Goal: Information Seeking & Learning: Find specific fact

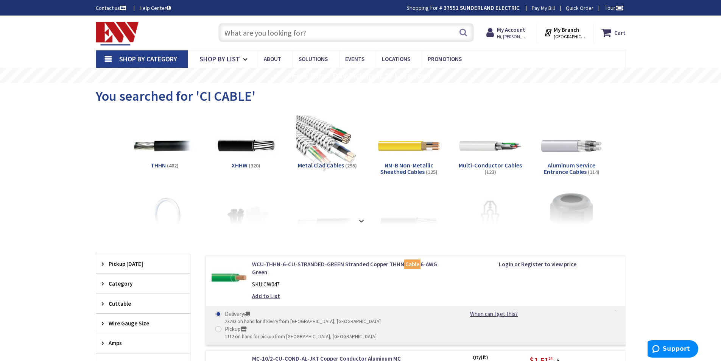
click at [243, 33] on input "text" at bounding box center [346, 32] width 256 height 19
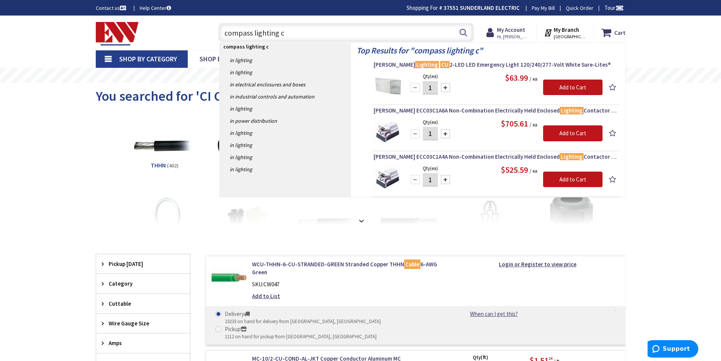
type input "compass lighting"
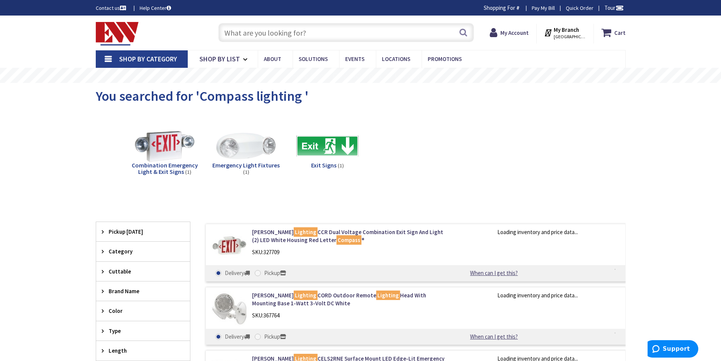
scroll to position [114, 0]
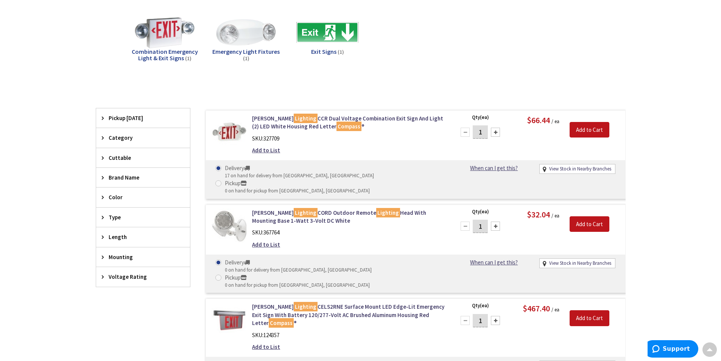
click at [234, 52] on span "Emergency Light Fixtures" at bounding box center [245, 52] width 67 height 8
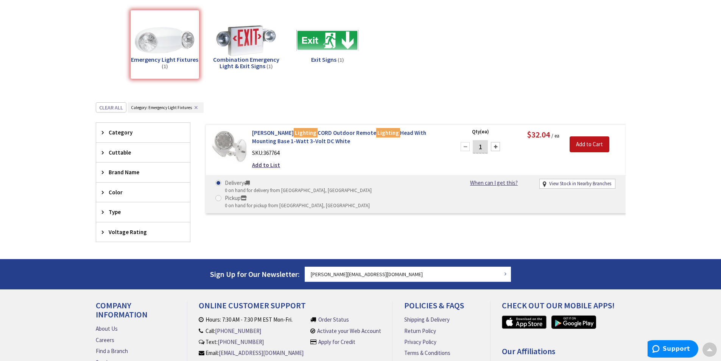
scroll to position [31, 0]
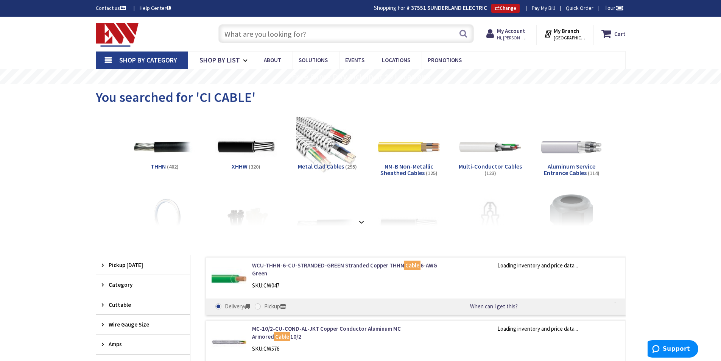
click at [276, 33] on input "text" at bounding box center [346, 33] width 256 height 19
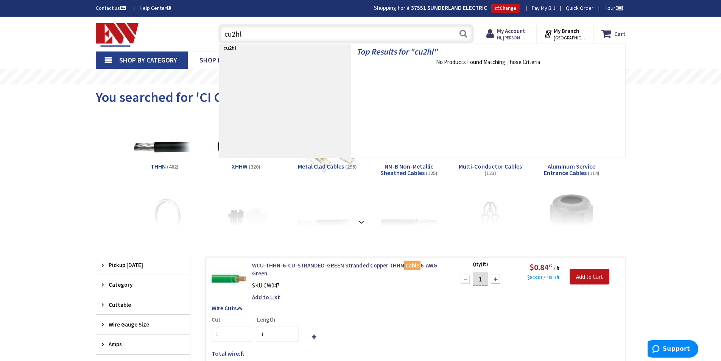
drag, startPoint x: 246, startPoint y: 34, endPoint x: 206, endPoint y: 32, distance: 40.2
click at [206, 32] on div "Toggle Nav cu2hl cu2hl Search Cart My Cart Close" at bounding box center [360, 33] width 541 height 25
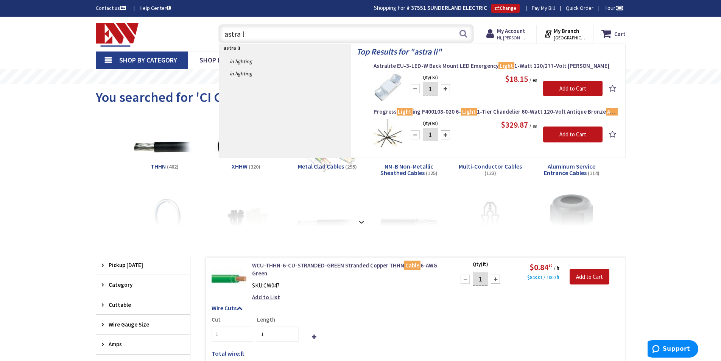
type input "astra"
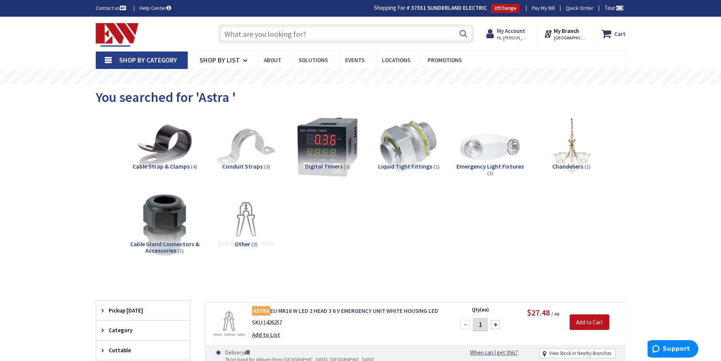
click at [265, 32] on input "text" at bounding box center [346, 33] width 256 height 19
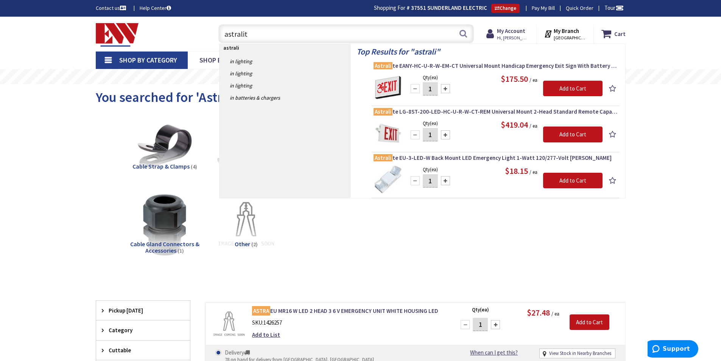
type input "astralite"
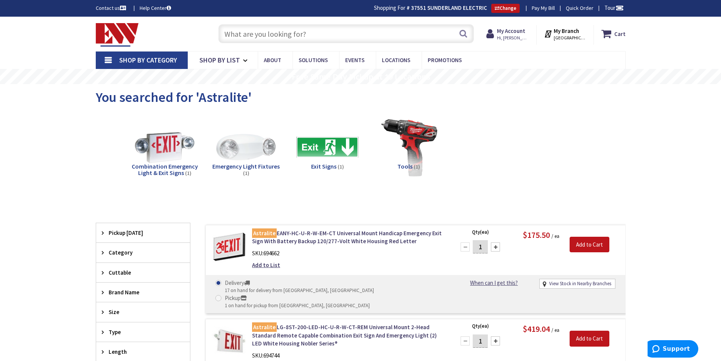
click at [272, 29] on input "text" at bounding box center [346, 33] width 256 height 19
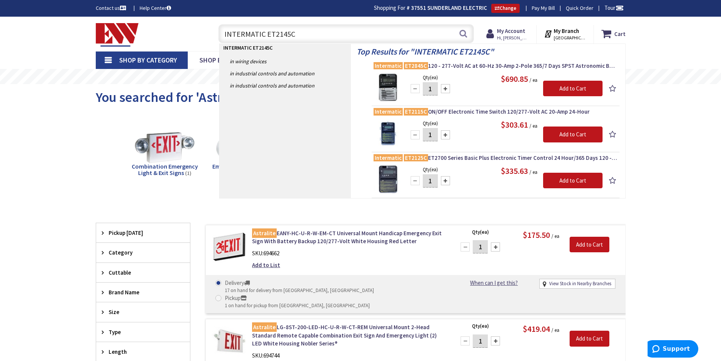
type input "INTERMATIC ET2145C"
